Goal: Information Seeking & Learning: Check status

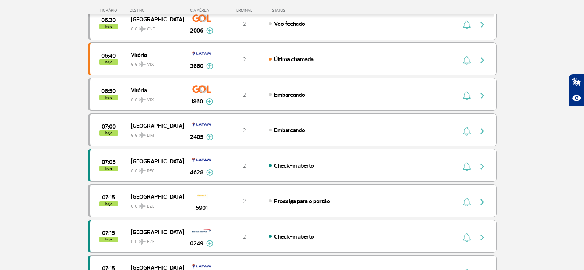
scroll to position [346, 0]
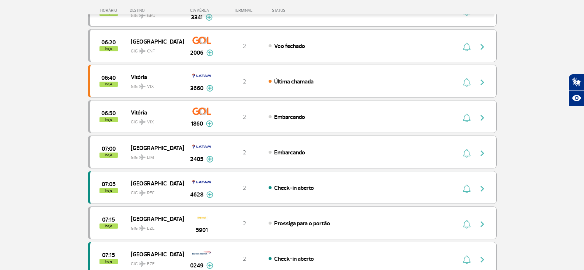
click at [73, 147] on section "Página Inicial > Voos > Painel de Voos Painel de Voos Partidas Chegadas 06:00 0…" at bounding box center [292, 122] width 584 height 865
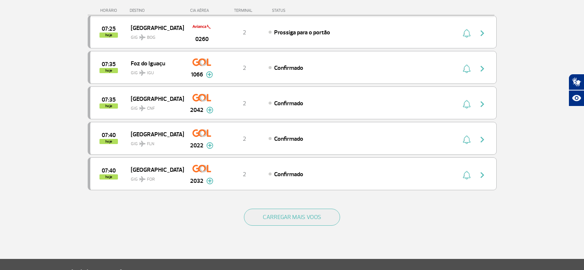
scroll to position [567, 0]
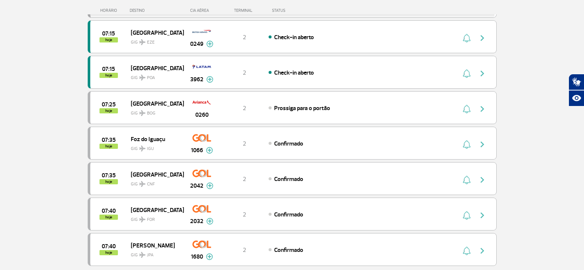
scroll to position [569, 0]
